Goal: Information Seeking & Learning: Learn about a topic

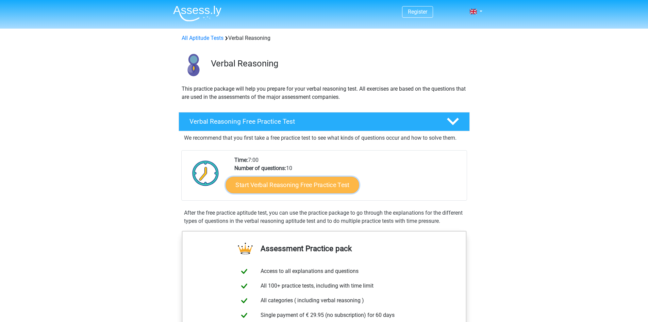
click at [307, 183] on link "Start Verbal Reasoning Free Practice Test" at bounding box center [292, 185] width 133 height 16
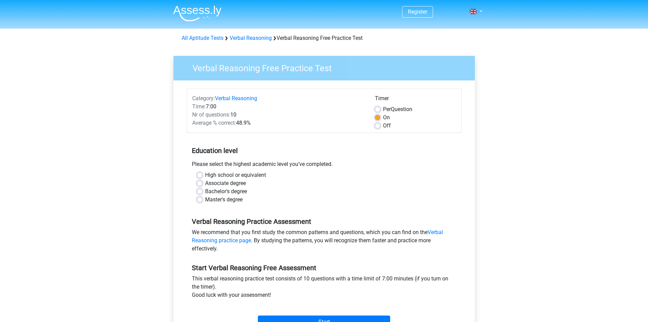
click at [205, 200] on label "Master's degree" at bounding box center [223, 199] width 37 height 8
click at [203, 200] on input "Master's degree" at bounding box center [199, 198] width 5 height 7
radio input "true"
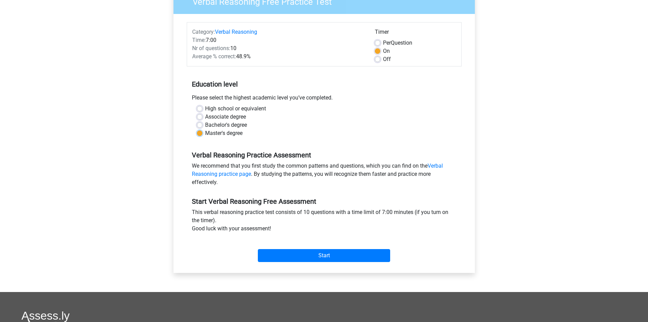
scroll to position [68, 0]
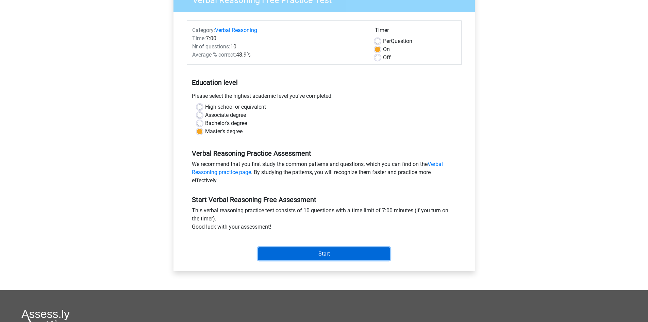
click at [294, 249] on input "Start" at bounding box center [324, 253] width 132 height 13
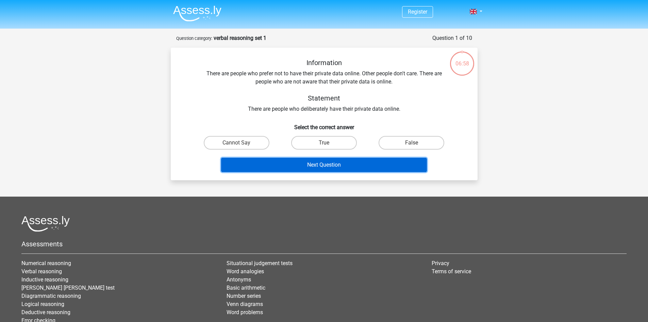
click at [312, 165] on button "Next Question" at bounding box center [324, 165] width 206 height 14
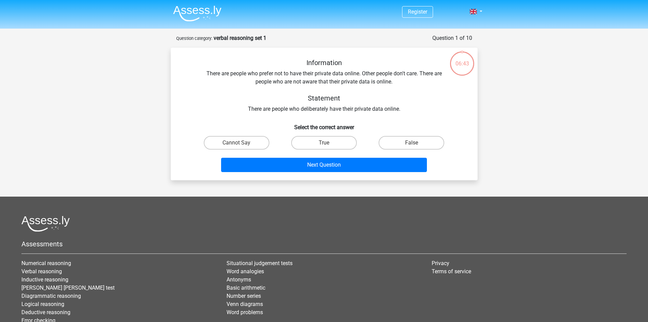
click at [252, 105] on div "Information There are people who prefer not to have their private data online. …" at bounding box center [324, 86] width 285 height 54
click at [327, 141] on label "True" at bounding box center [324, 143] width 66 height 14
click at [327, 143] on input "True" at bounding box center [326, 145] width 4 height 4
radio input "true"
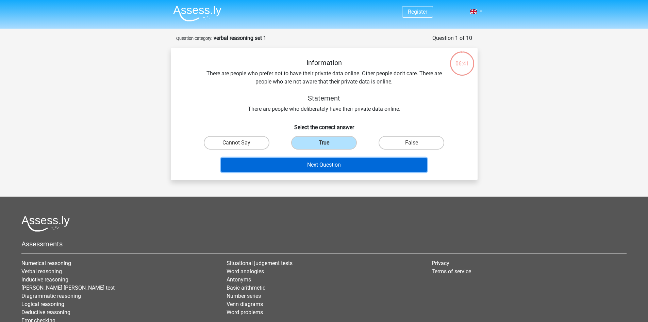
click at [327, 162] on button "Next Question" at bounding box center [324, 165] width 206 height 14
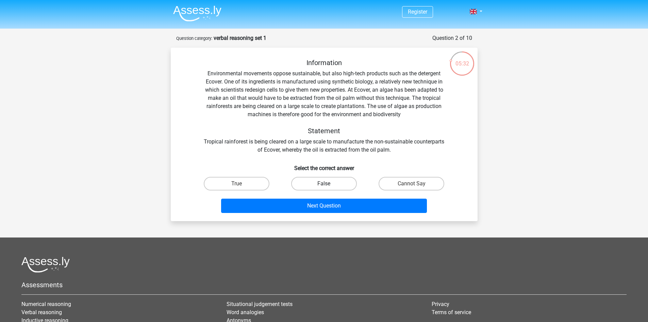
click at [348, 186] on label "False" at bounding box center [324, 184] width 66 height 14
click at [328, 186] on input "False" at bounding box center [326, 185] width 4 height 4
radio input "true"
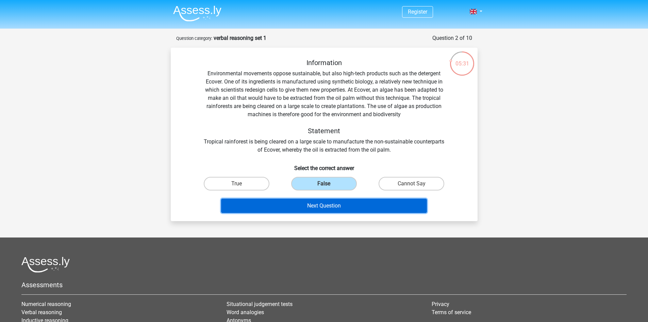
click at [343, 205] on button "Next Question" at bounding box center [324, 205] width 206 height 14
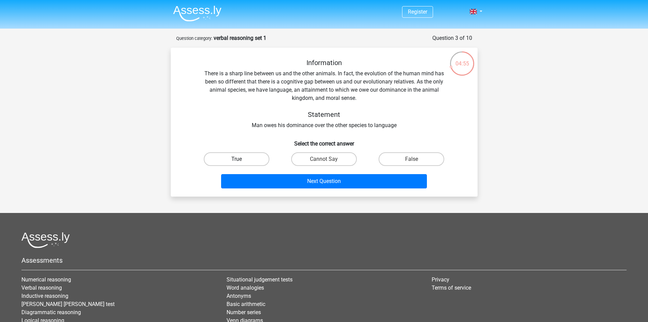
click at [253, 157] on label "True" at bounding box center [237, 159] width 66 height 14
click at [241, 159] on input "True" at bounding box center [239, 161] width 4 height 4
radio input "true"
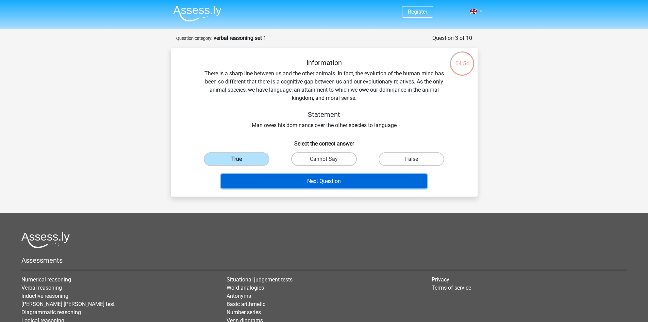
click at [281, 181] on button "Next Question" at bounding box center [324, 181] width 206 height 14
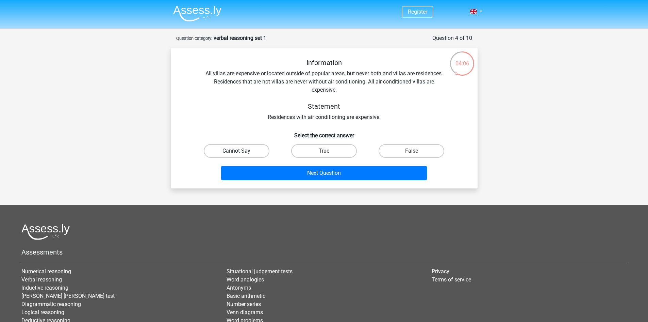
click at [252, 149] on label "Cannot Say" at bounding box center [237, 151] width 66 height 14
click at [241, 151] on input "Cannot Say" at bounding box center [239, 153] width 4 height 4
radio input "true"
click at [308, 184] on div "Information All villas are expensive or located outside of popular areas, but n…" at bounding box center [324, 118] width 307 height 141
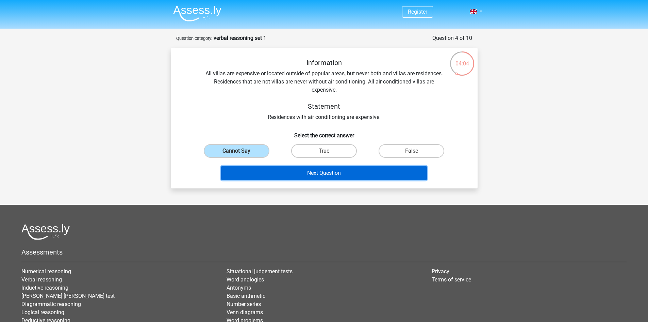
click at [315, 176] on button "Next Question" at bounding box center [324, 173] width 206 height 14
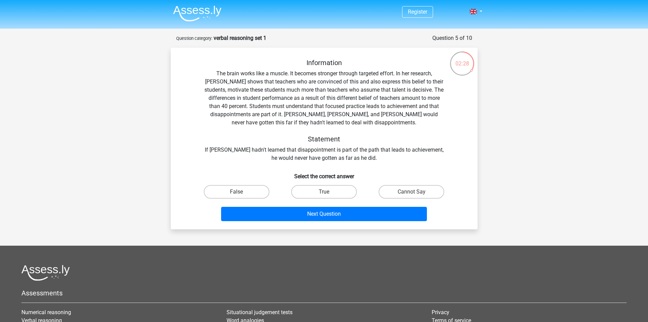
click at [324, 194] on input "True" at bounding box center [326, 194] width 4 height 4
radio input "true"
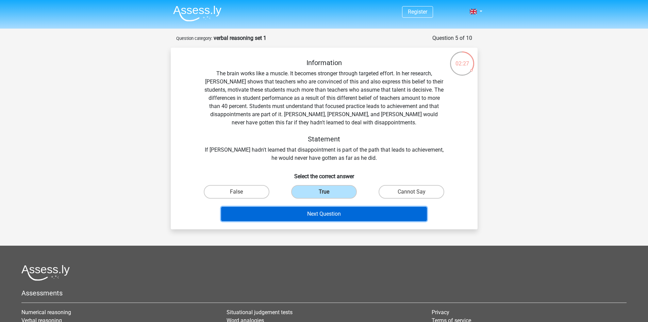
click at [324, 217] on button "Next Question" at bounding box center [324, 214] width 206 height 14
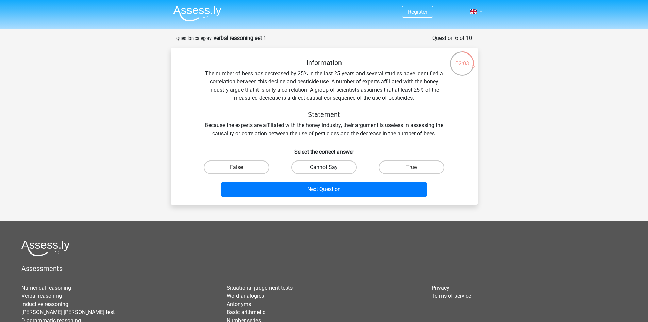
click at [315, 164] on label "Cannot Say" at bounding box center [324, 167] width 66 height 14
click at [324, 167] on input "Cannot Say" at bounding box center [326, 169] width 4 height 4
radio input "true"
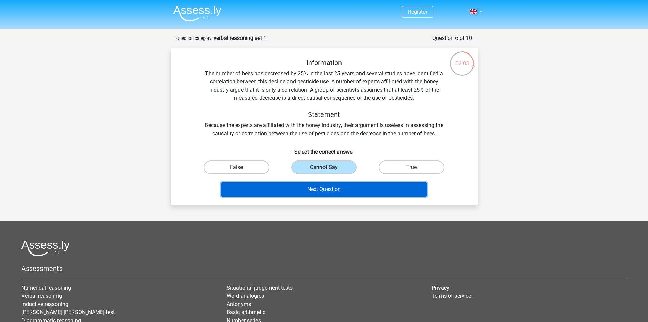
click at [319, 193] on button "Next Question" at bounding box center [324, 189] width 206 height 14
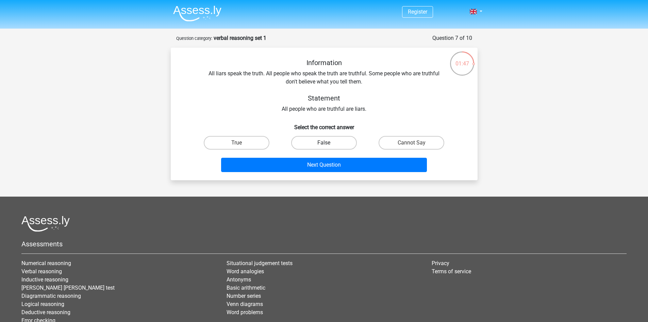
click at [335, 140] on label "False" at bounding box center [324, 143] width 66 height 14
click at [328, 143] on input "False" at bounding box center [326, 145] width 4 height 4
radio input "true"
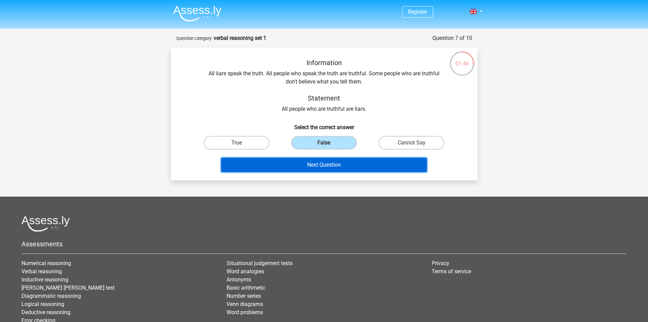
click at [335, 163] on button "Next Question" at bounding box center [324, 165] width 206 height 14
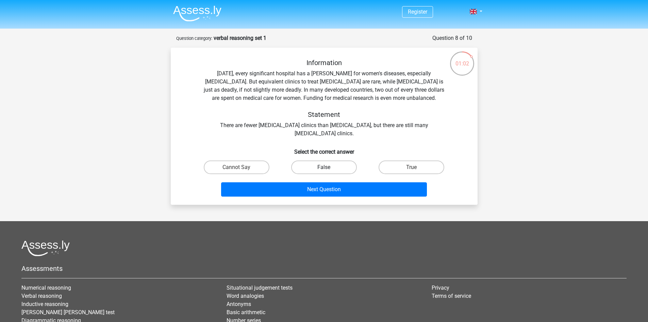
click at [337, 167] on label "False" at bounding box center [324, 167] width 66 height 14
click at [328, 167] on input "False" at bounding box center [326, 169] width 4 height 4
radio input "true"
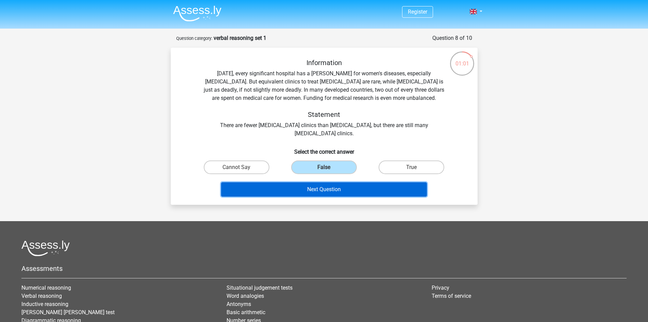
click at [334, 190] on button "Next Question" at bounding box center [324, 189] width 206 height 14
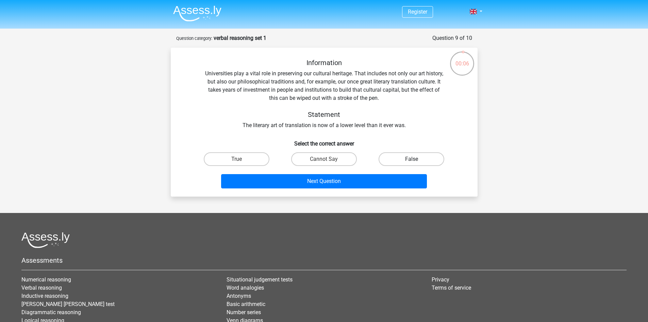
click at [395, 157] on label "False" at bounding box center [412, 159] width 66 height 14
click at [412, 159] on input "False" at bounding box center [414, 161] width 4 height 4
radio input "true"
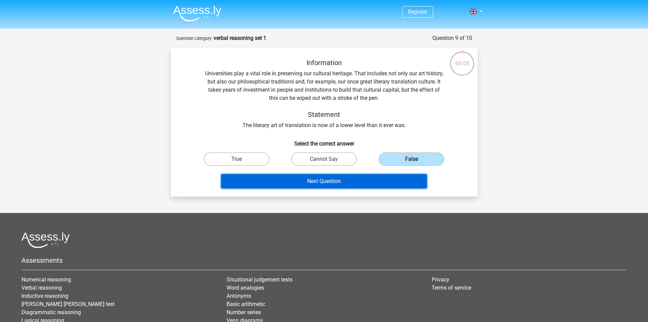
click at [366, 177] on button "Next Question" at bounding box center [324, 181] width 206 height 14
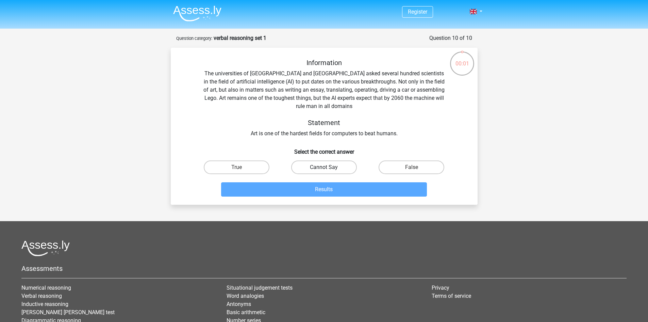
click at [336, 163] on label "Cannot Say" at bounding box center [324, 167] width 66 height 14
click at [328, 167] on input "Cannot Say" at bounding box center [326, 169] width 4 height 4
radio input "true"
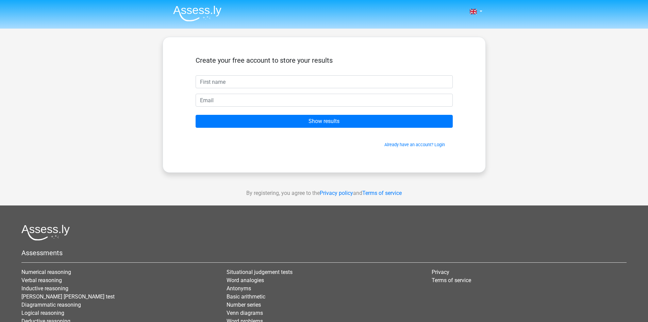
click at [301, 190] on div "By registering, you agree to the Privacy policy and Terms of service" at bounding box center [324, 193] width 648 height 25
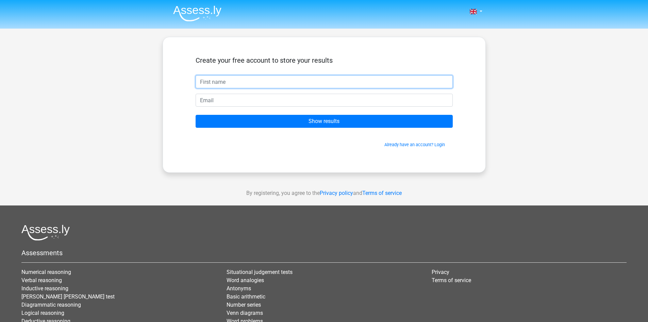
click at [252, 82] on input "text" at bounding box center [324, 81] width 257 height 13
type input "Von"
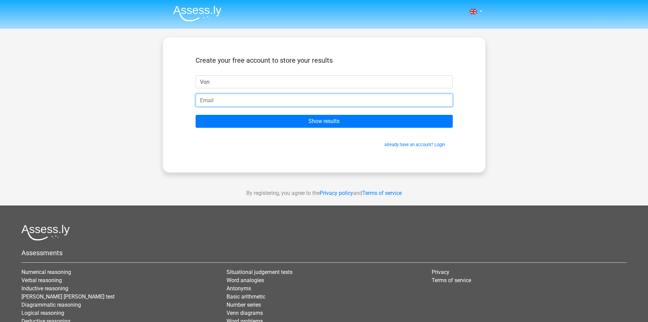
click at [252, 98] on input "email" at bounding box center [324, 100] width 257 height 13
type input "[EMAIL_ADDRESS][DOMAIN_NAME]"
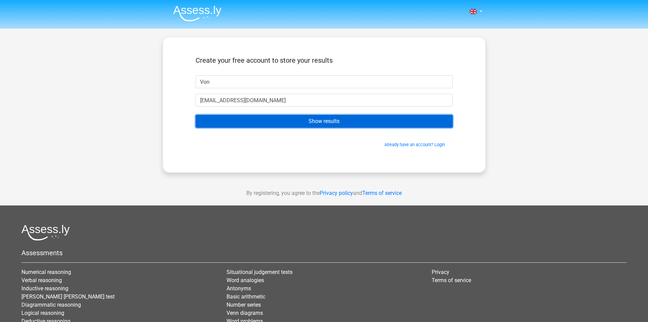
click at [258, 120] on input "Show results" at bounding box center [324, 121] width 257 height 13
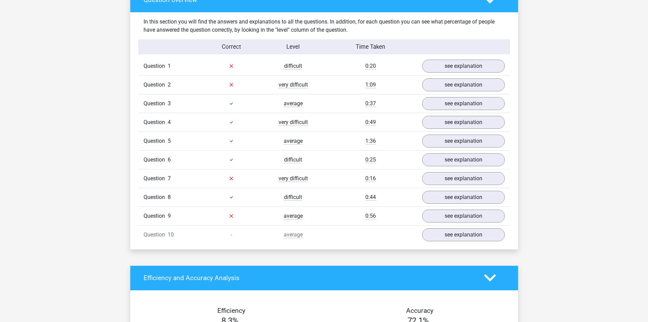
scroll to position [443, 0]
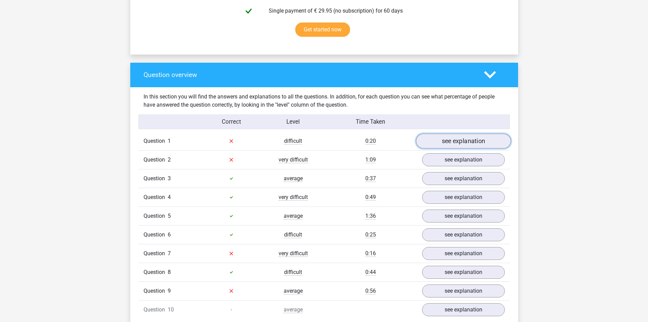
click at [465, 143] on link "see explanation" at bounding box center [463, 140] width 95 height 15
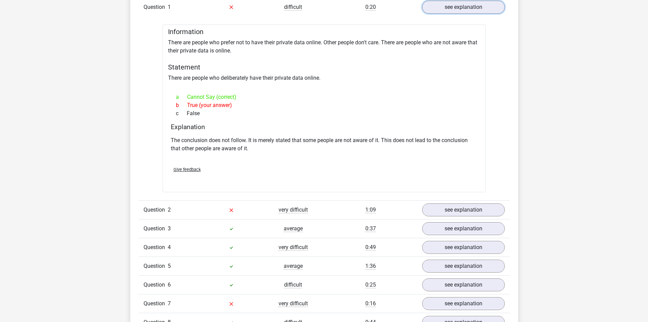
scroll to position [579, 0]
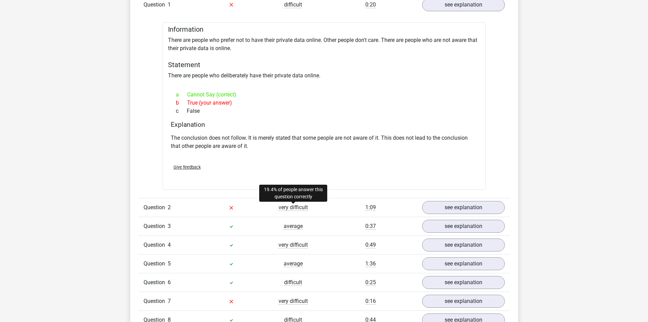
click at [301, 207] on span "very difficult" at bounding box center [293, 207] width 29 height 7
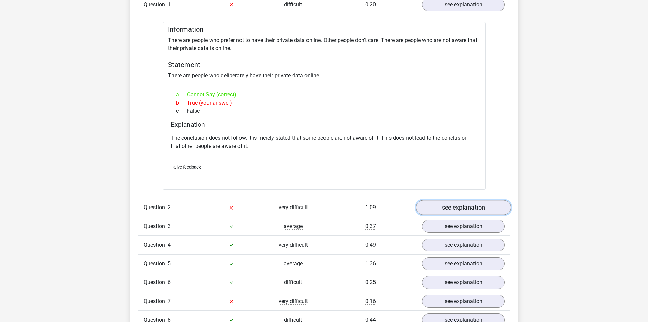
click at [438, 201] on link "see explanation" at bounding box center [463, 207] width 95 height 15
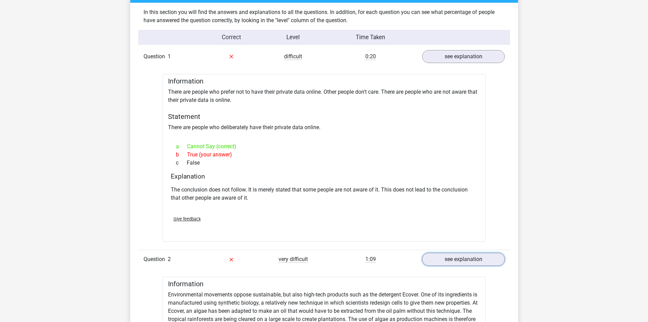
scroll to position [477, 0]
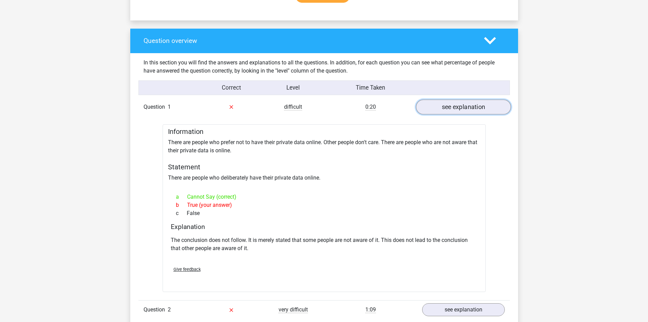
click at [447, 107] on link "see explanation" at bounding box center [463, 106] width 95 height 15
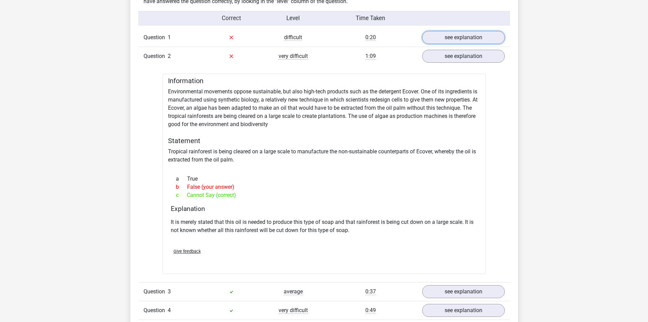
scroll to position [545, 0]
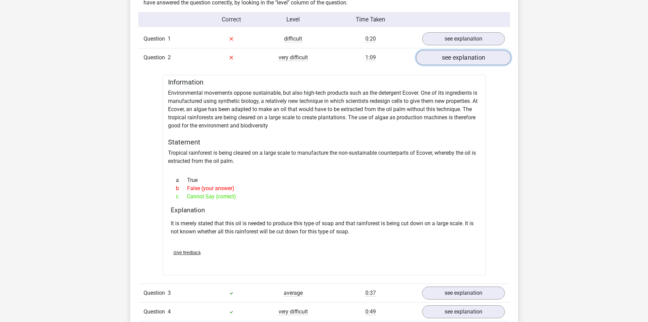
click at [477, 57] on link "see explanation" at bounding box center [463, 57] width 95 height 15
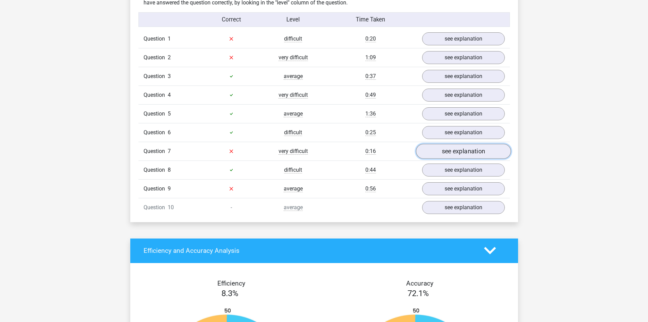
click at [485, 151] on link "see explanation" at bounding box center [463, 151] width 95 height 15
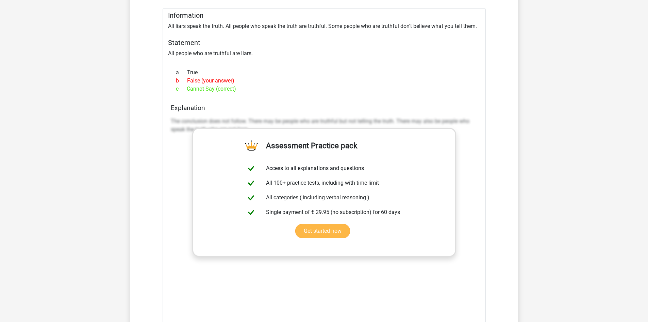
scroll to position [715, 0]
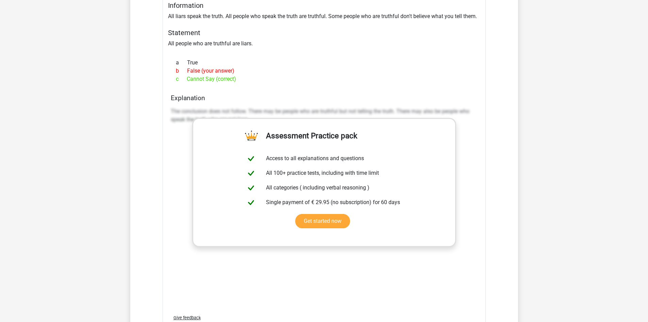
click at [382, 109] on p "The conclusion does not follow. There may be people who are truthful but not te…" at bounding box center [324, 115] width 307 height 16
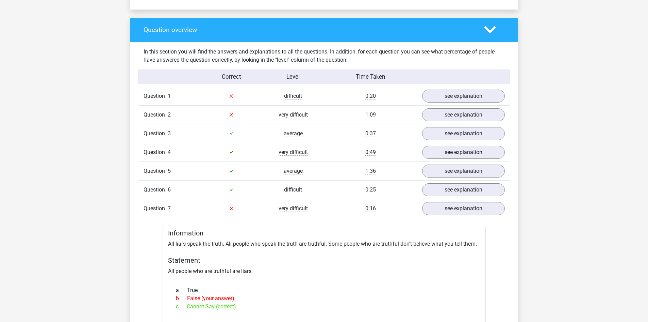
scroll to position [477, 0]
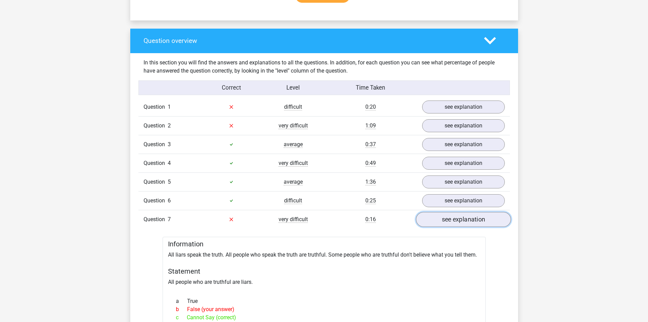
click at [468, 222] on link "see explanation" at bounding box center [463, 219] width 95 height 15
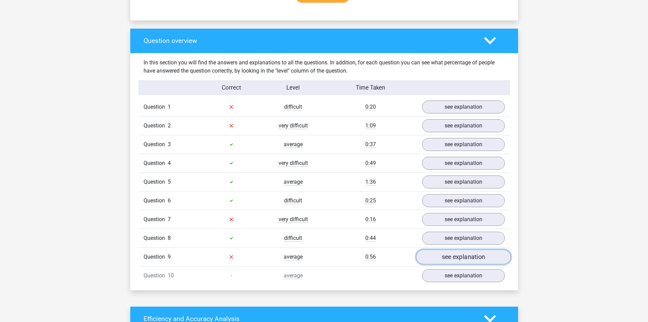
click at [458, 261] on link "see explanation" at bounding box center [463, 256] width 95 height 15
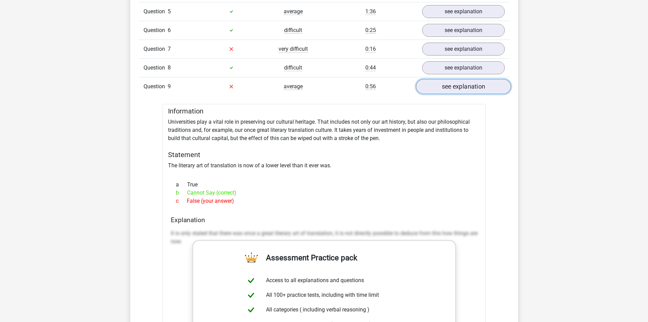
scroll to position [613, 0]
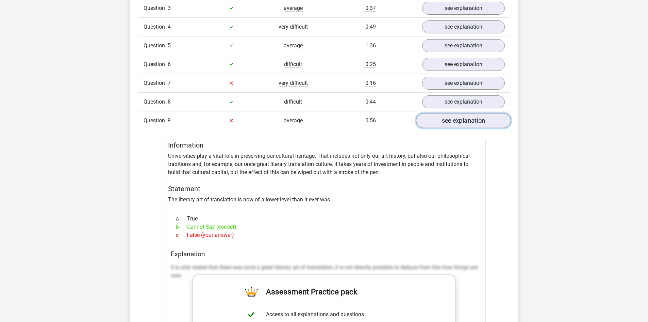
click at [460, 119] on link "see explanation" at bounding box center [463, 120] width 95 height 15
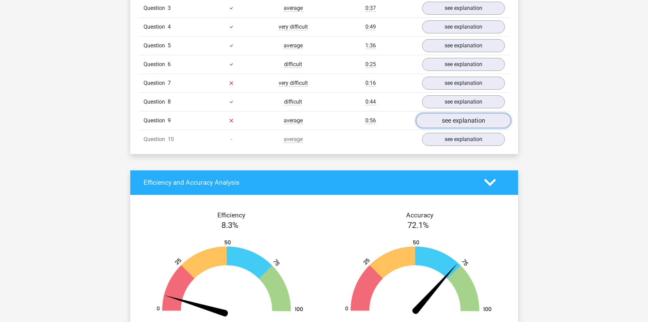
click at [460, 119] on link "see explanation" at bounding box center [463, 120] width 95 height 15
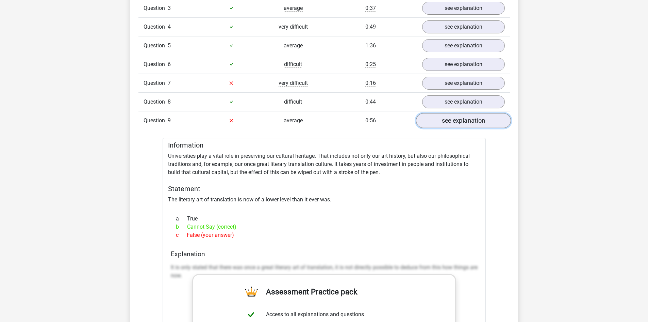
click at [460, 119] on link "see explanation" at bounding box center [463, 120] width 95 height 15
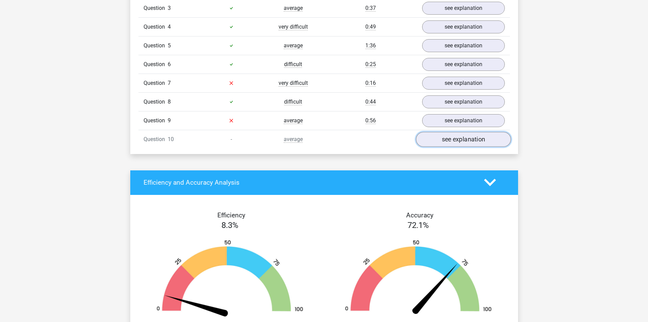
click at [457, 136] on link "see explanation" at bounding box center [463, 139] width 95 height 15
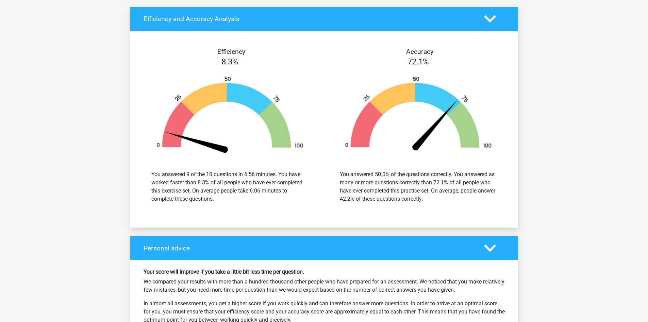
scroll to position [1055, 0]
